Goal: Information Seeking & Learning: Learn about a topic

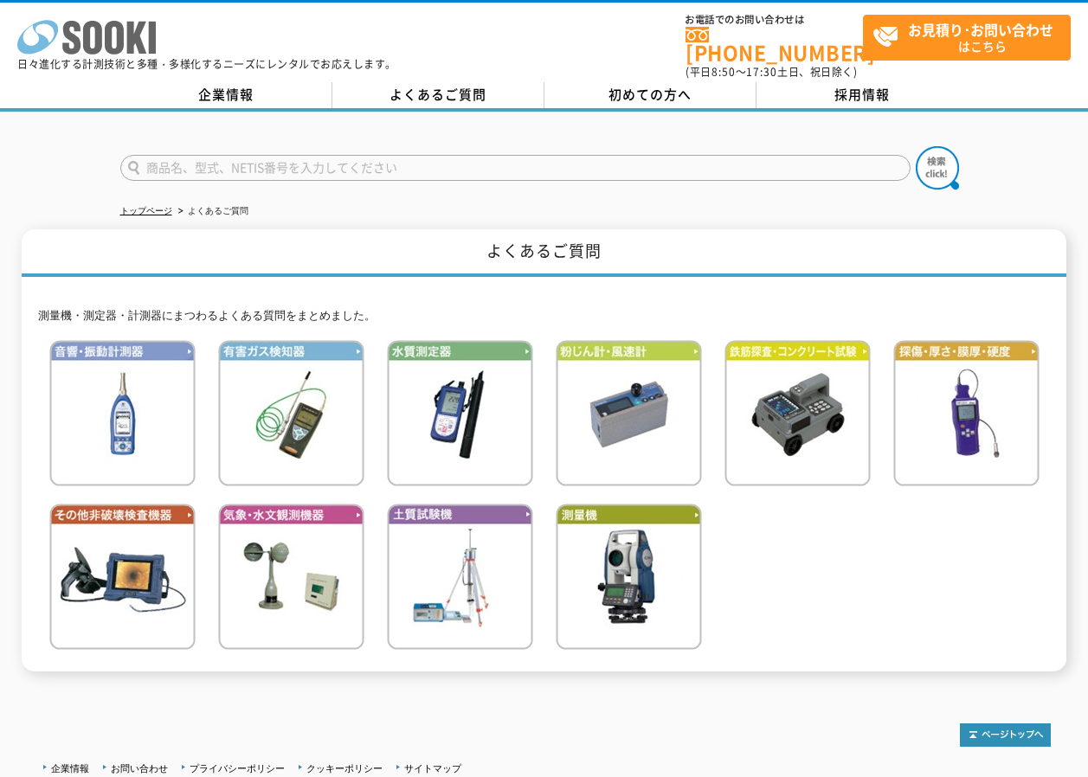
click at [86, 45] on icon at bounding box center [92, 38] width 19 height 34
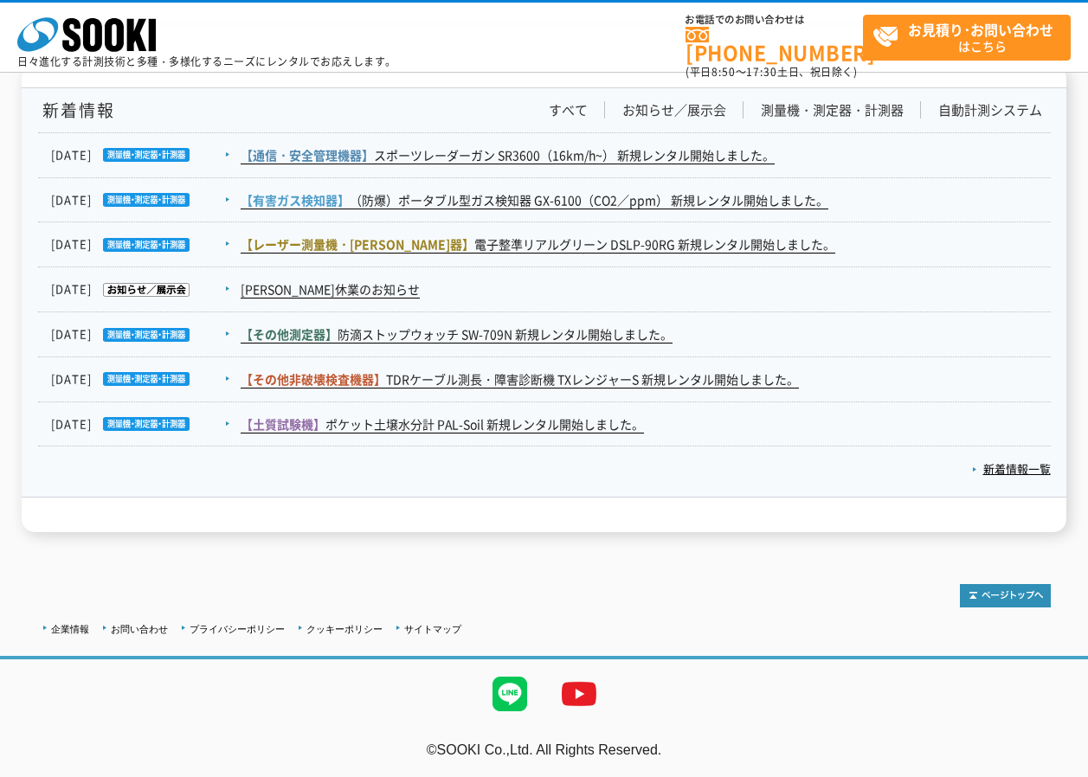
scroll to position [2466, 0]
